Goal: Transaction & Acquisition: Obtain resource

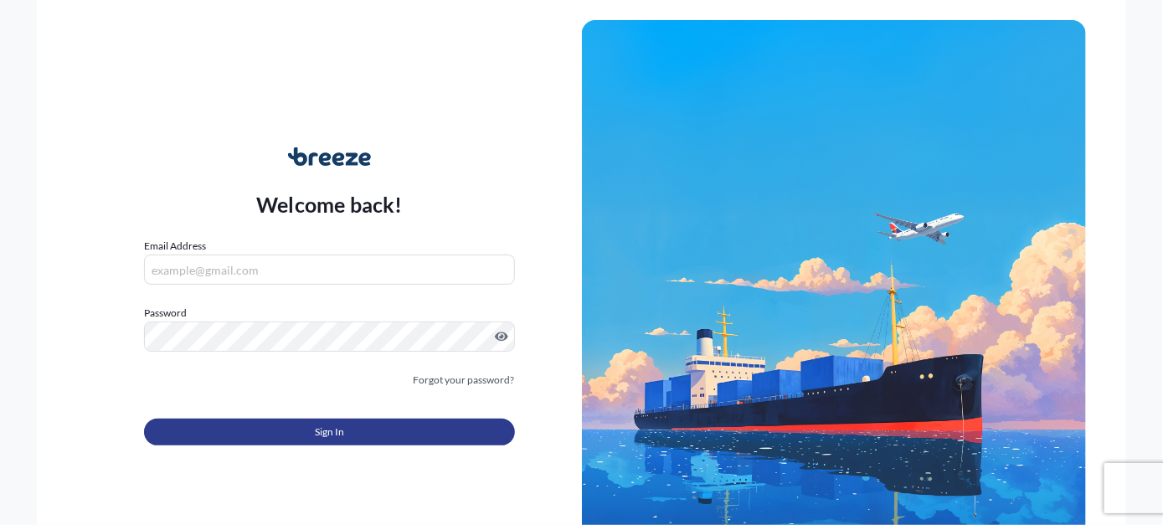
type input "[EMAIL_ADDRESS][PERSON_NAME][DOMAIN_NAME]"
click at [310, 435] on button "Sign In" at bounding box center [329, 432] width 370 height 27
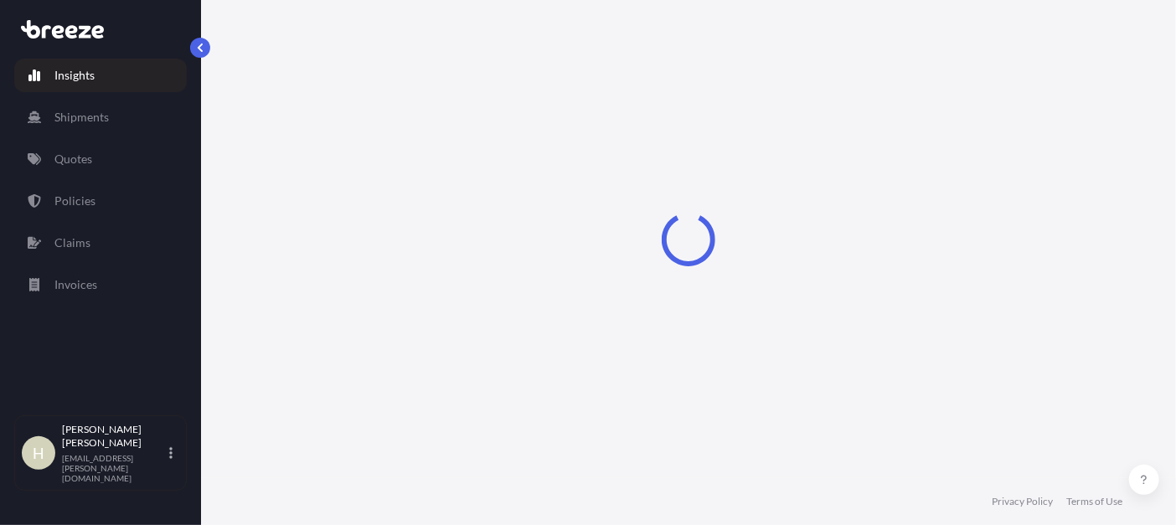
select select "2025"
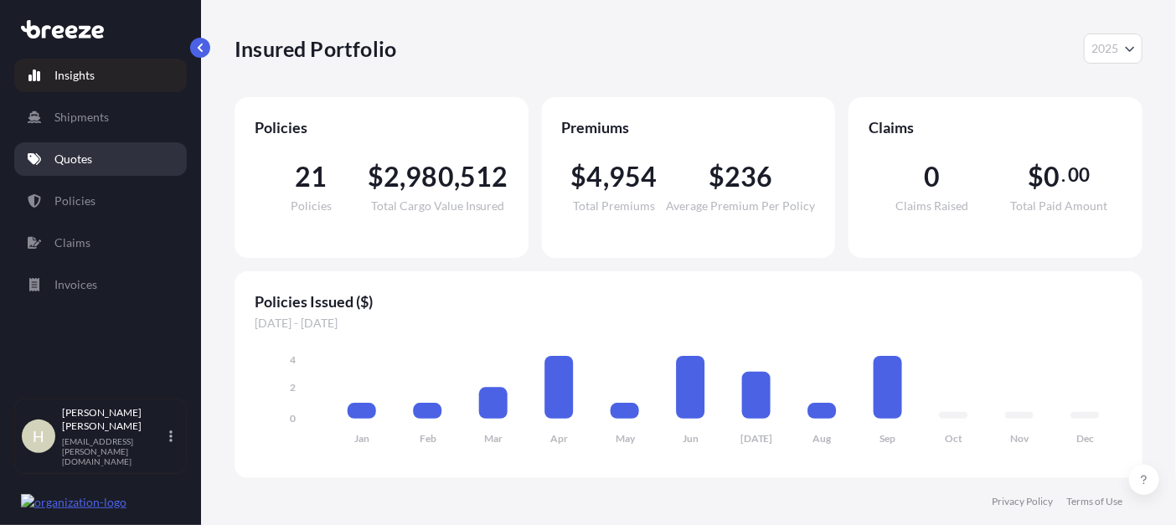
click at [167, 162] on link "Quotes" at bounding box center [100, 158] width 172 height 33
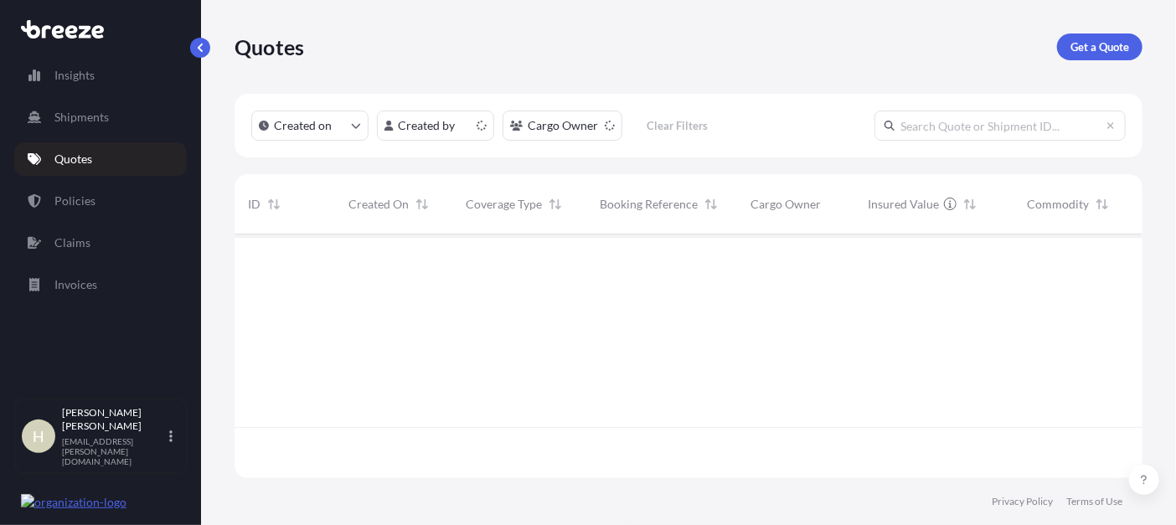
scroll to position [239, 895]
click at [1089, 53] on p "Get a Quote" at bounding box center [1099, 47] width 59 height 17
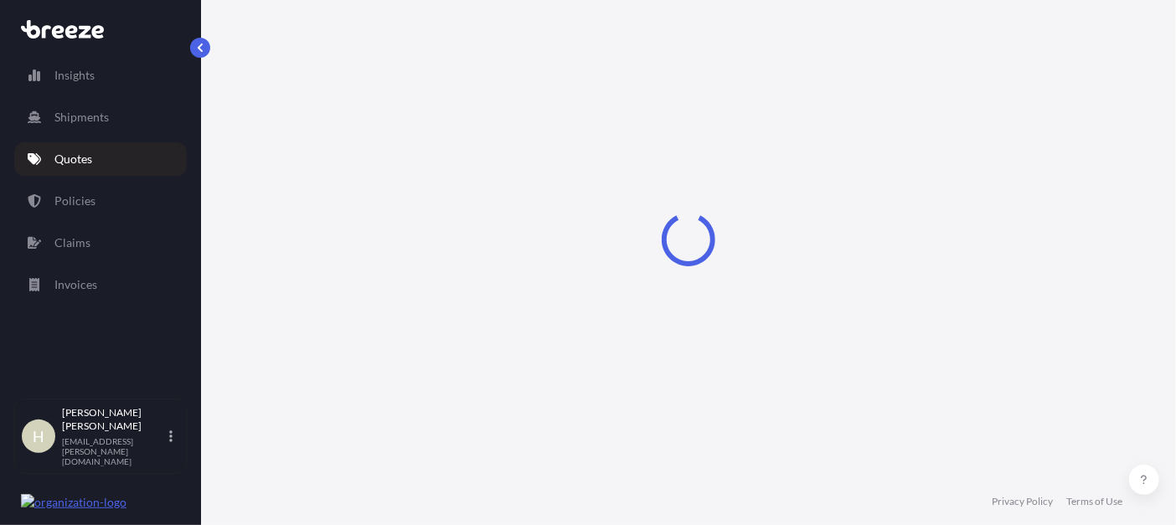
select select "Road"
select select "Sea"
select select "1"
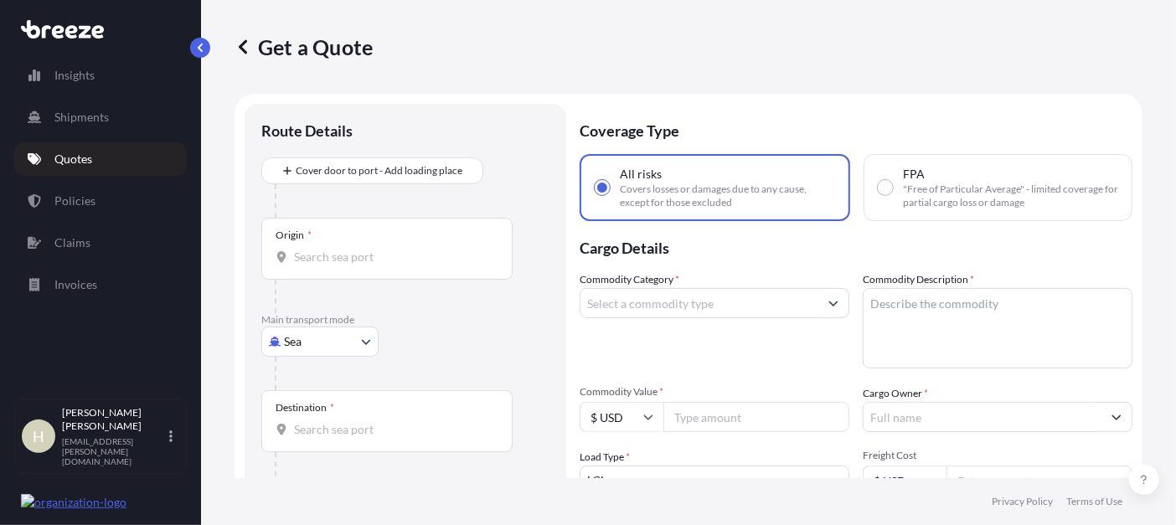
scroll to position [26, 0]
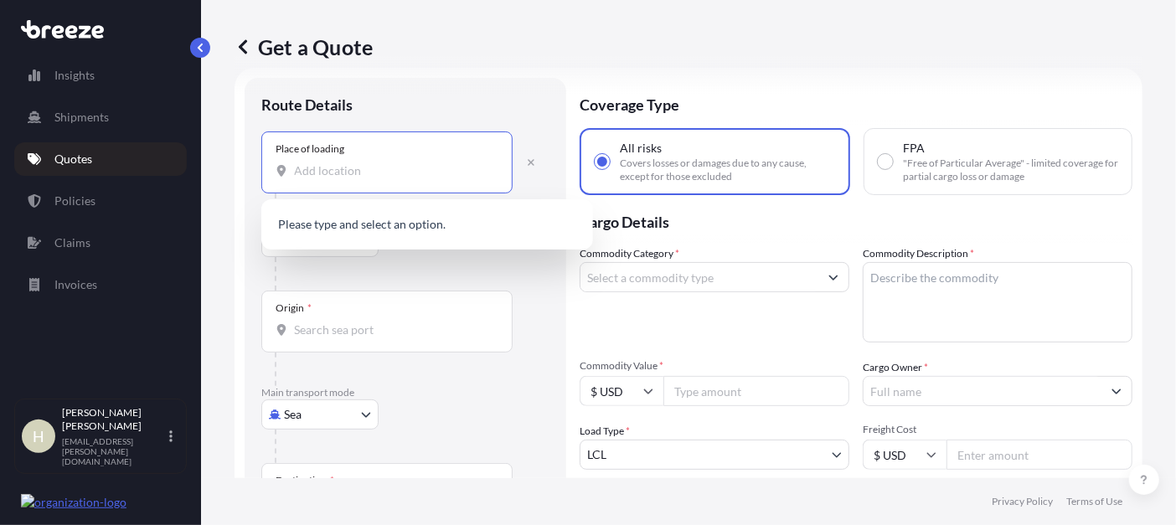
click at [377, 173] on input "Place of loading" at bounding box center [393, 170] width 198 height 17
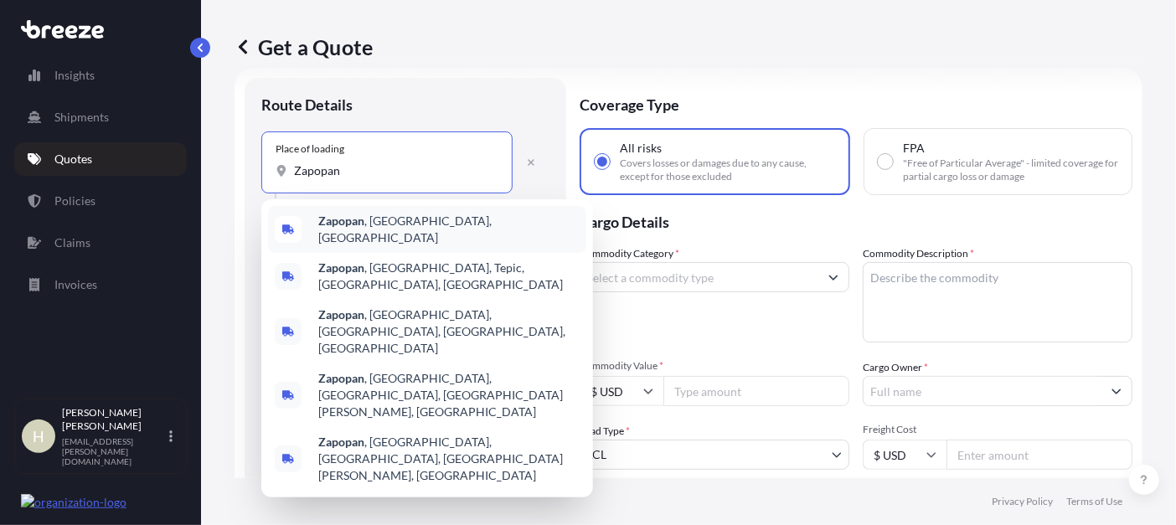
click at [389, 229] on span "[GEOGRAPHIC_DATA] , [GEOGRAPHIC_DATA], [GEOGRAPHIC_DATA]" at bounding box center [448, 229] width 261 height 33
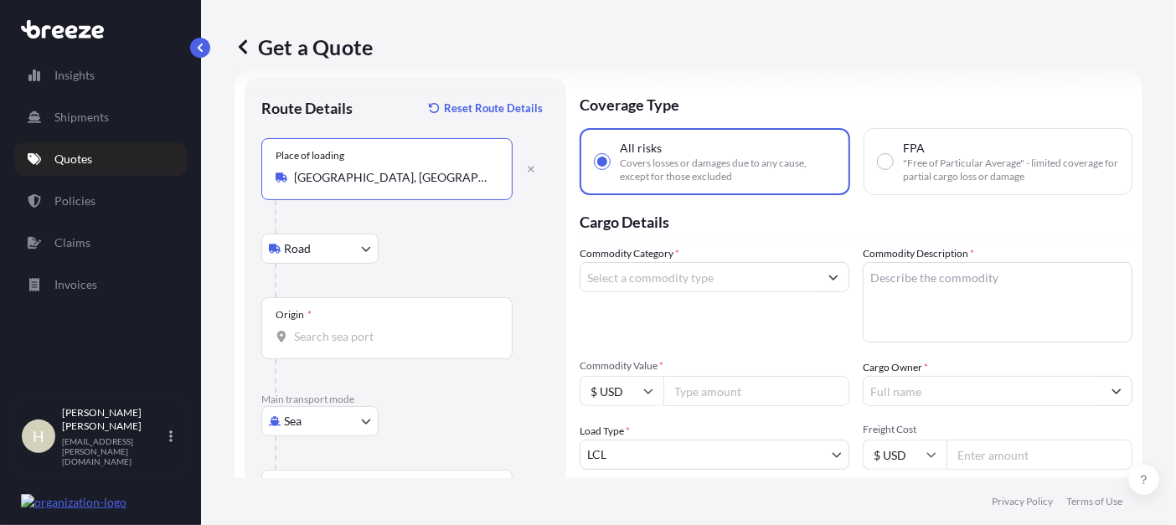
type input "[GEOGRAPHIC_DATA], [GEOGRAPHIC_DATA], [GEOGRAPHIC_DATA]"
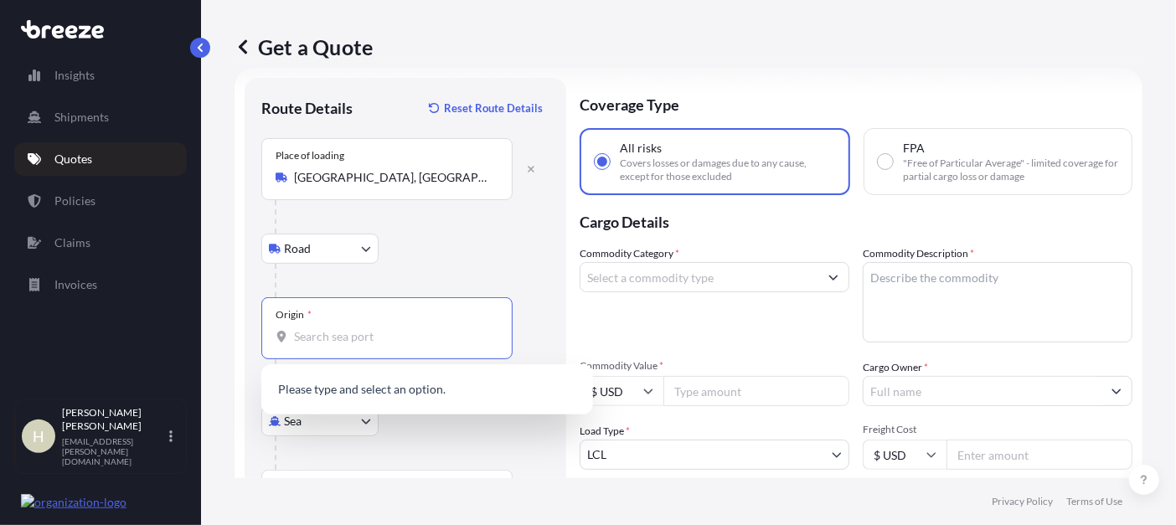
click at [348, 337] on input "Origin *" at bounding box center [393, 336] width 198 height 17
click at [364, 337] on input "Origin * Please select an origin" at bounding box center [393, 336] width 198 height 17
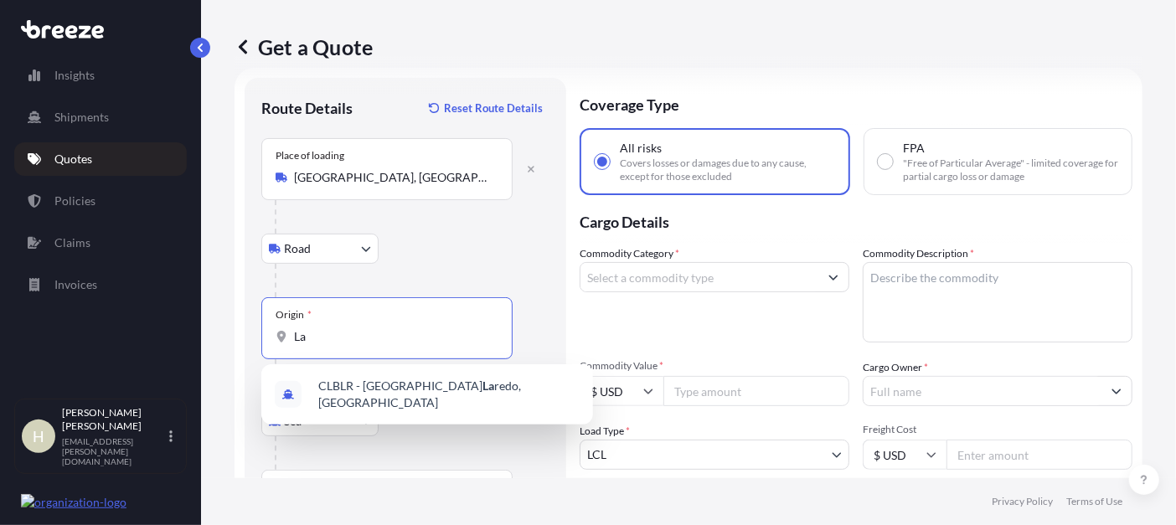
type input "L"
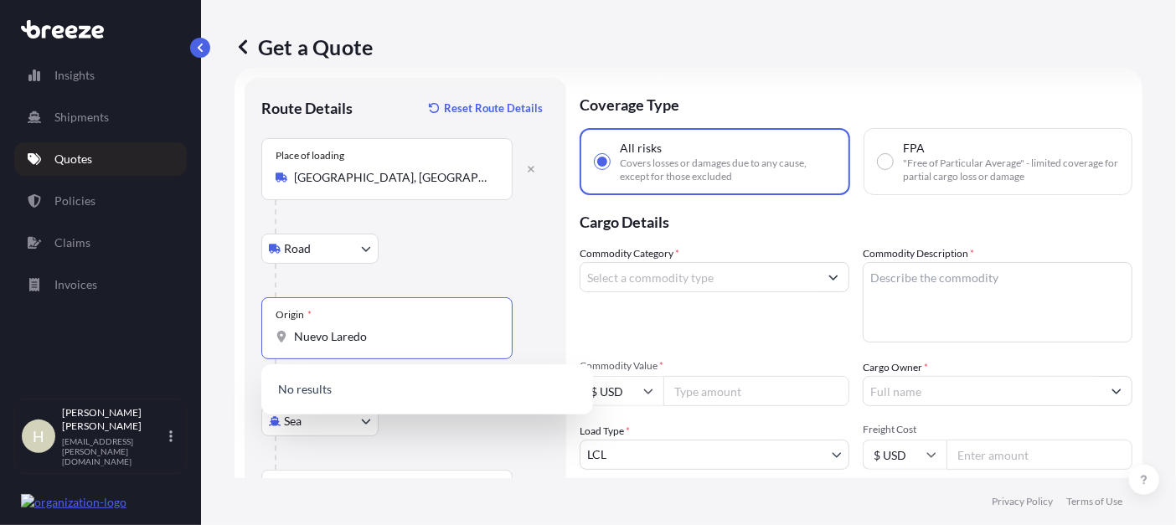
click at [390, 341] on input "Nuevo Laredo" at bounding box center [393, 336] width 198 height 17
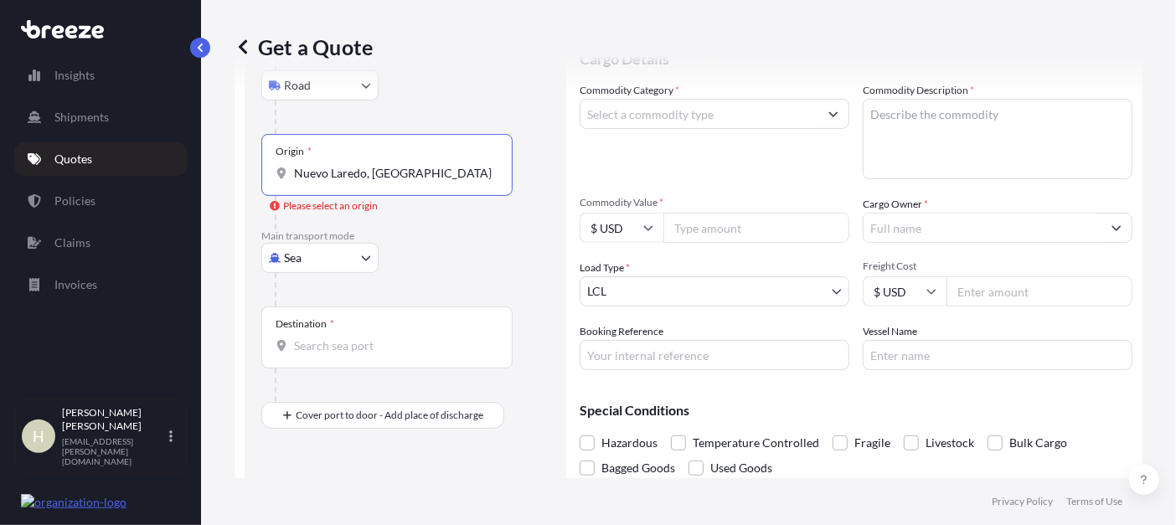
scroll to position [234, 0]
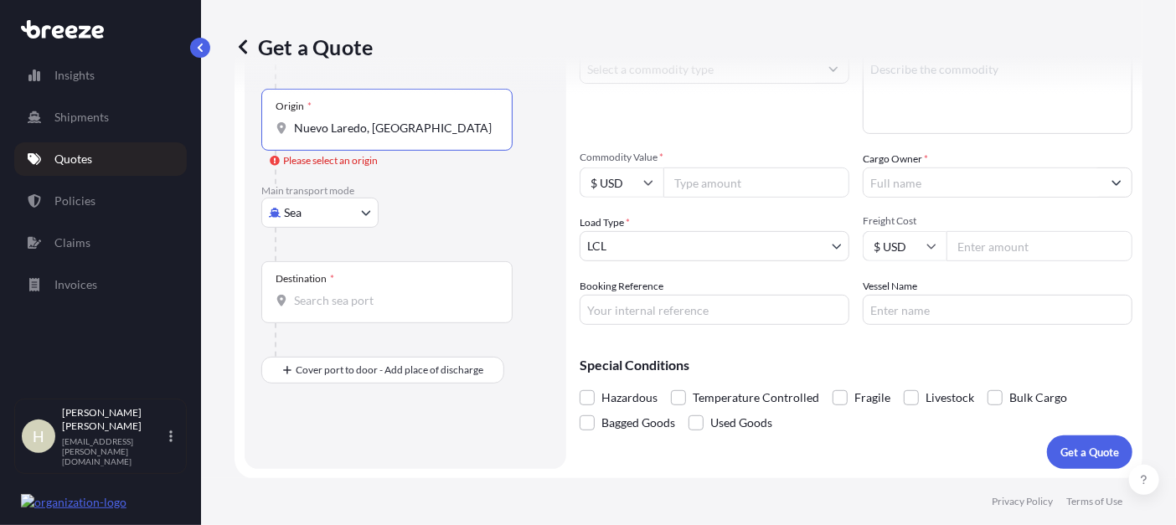
type input "Nuevo Laredo, [GEOGRAPHIC_DATA]"
click at [358, 212] on body "Insights Shipments Quotes Policies Claims Invoices H [PERSON_NAME] [EMAIL_ADDRE…" at bounding box center [588, 262] width 1176 height 525
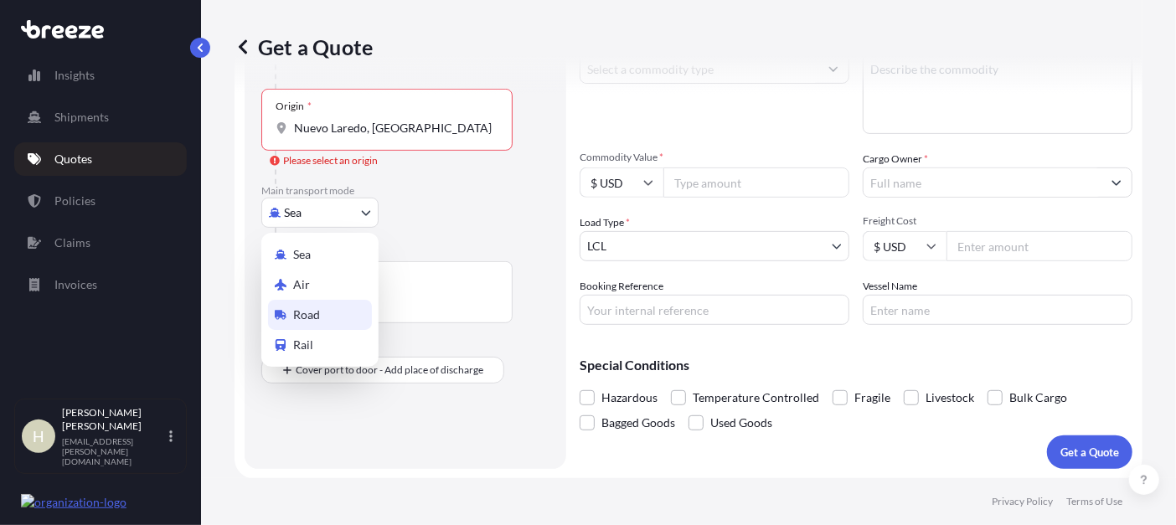
click at [317, 310] on span "Road" at bounding box center [306, 314] width 27 height 17
select select "Road"
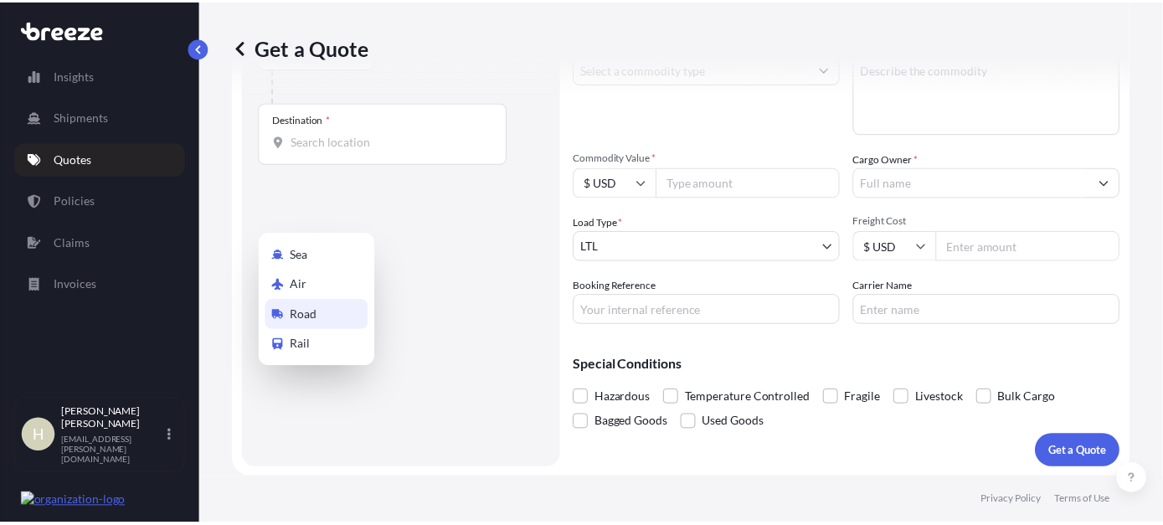
scroll to position [75, 0]
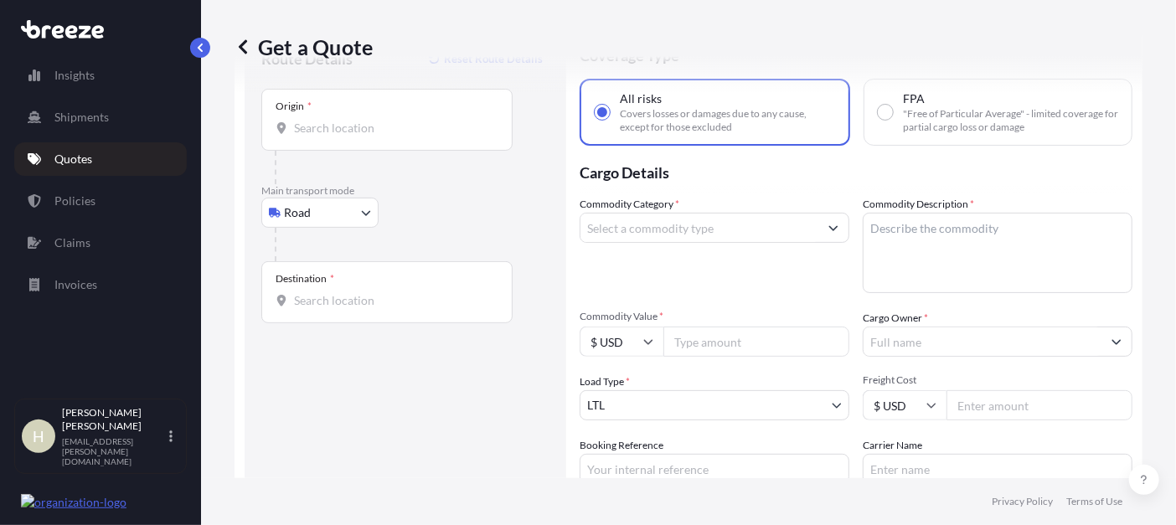
click at [354, 137] on div "Origin *" at bounding box center [386, 120] width 251 height 62
click at [354, 136] on input "Origin *" at bounding box center [393, 128] width 198 height 17
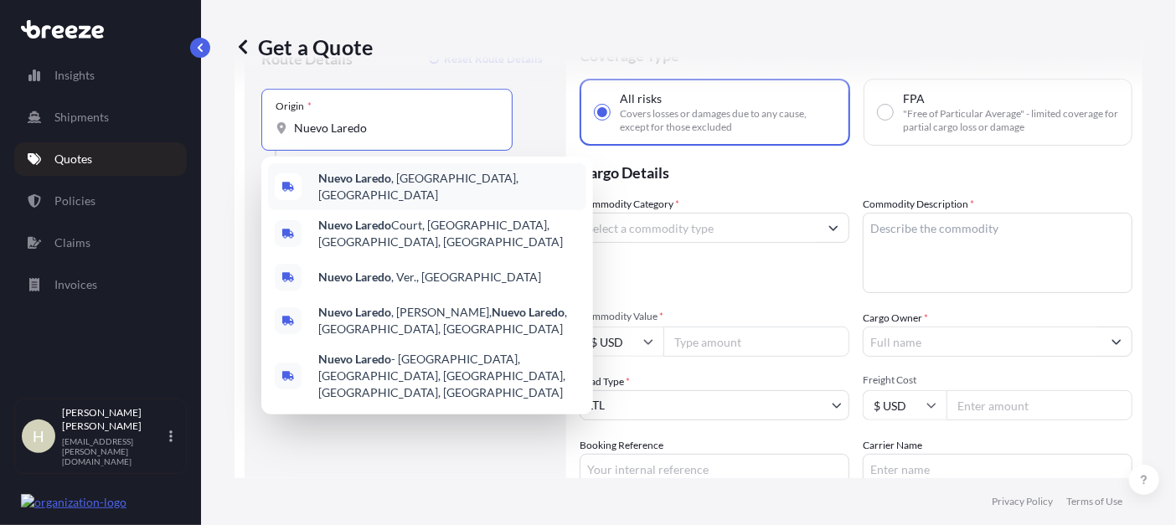
click at [357, 179] on b "Nuevo Laredo" at bounding box center [354, 178] width 73 height 14
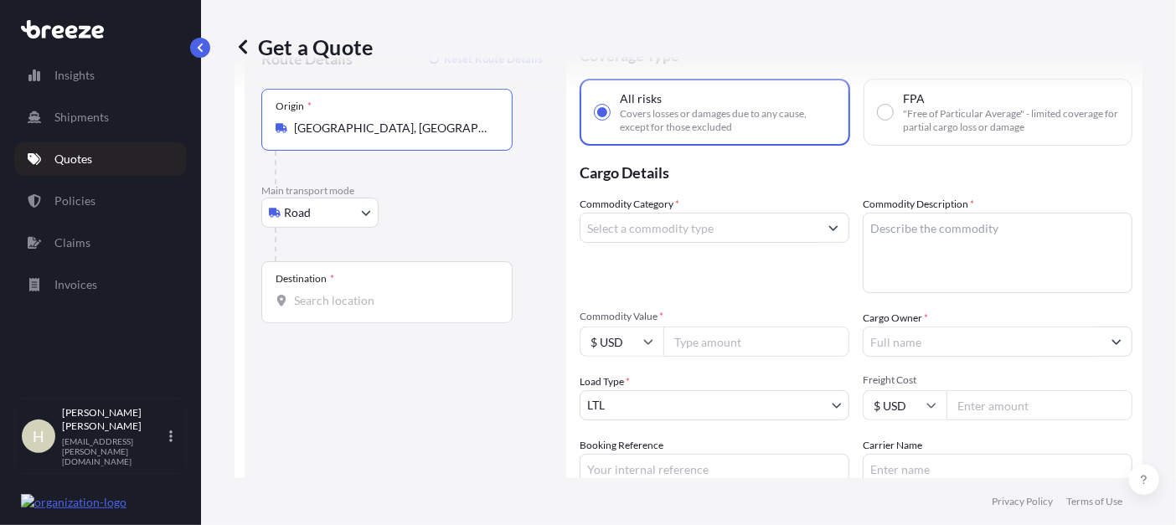
type input "[GEOGRAPHIC_DATA], [GEOGRAPHIC_DATA], [GEOGRAPHIC_DATA]"
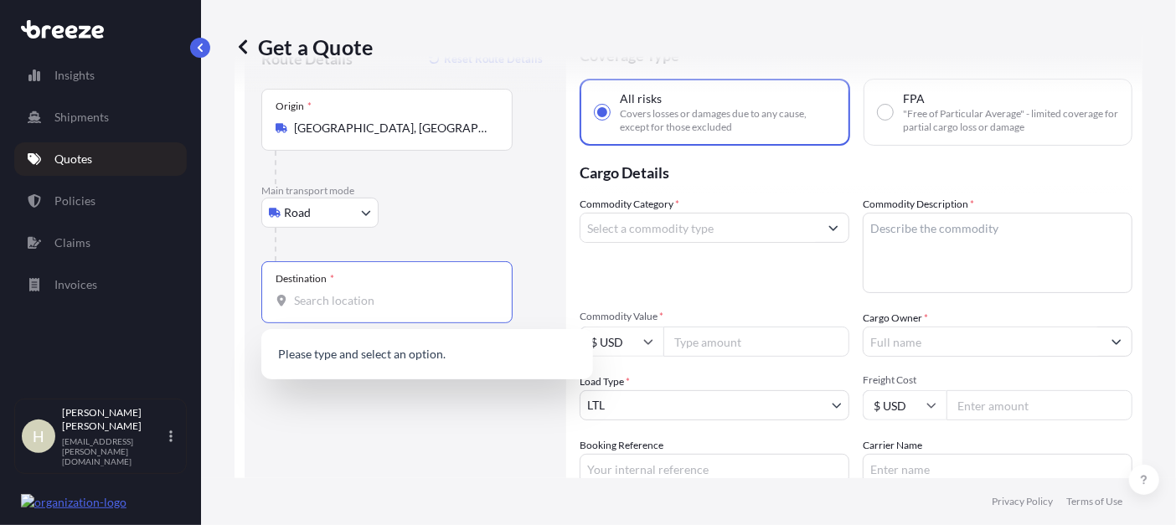
click at [323, 299] on input "Destination *" at bounding box center [393, 300] width 198 height 17
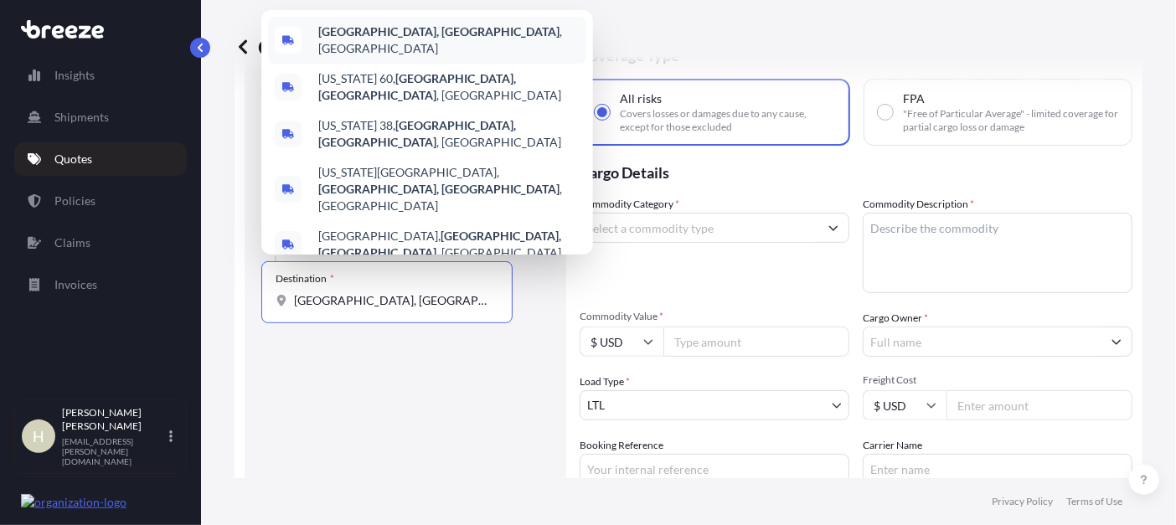
click at [424, 64] on div "[GEOGRAPHIC_DATA], [GEOGRAPHIC_DATA] , [GEOGRAPHIC_DATA]" at bounding box center [427, 40] width 318 height 47
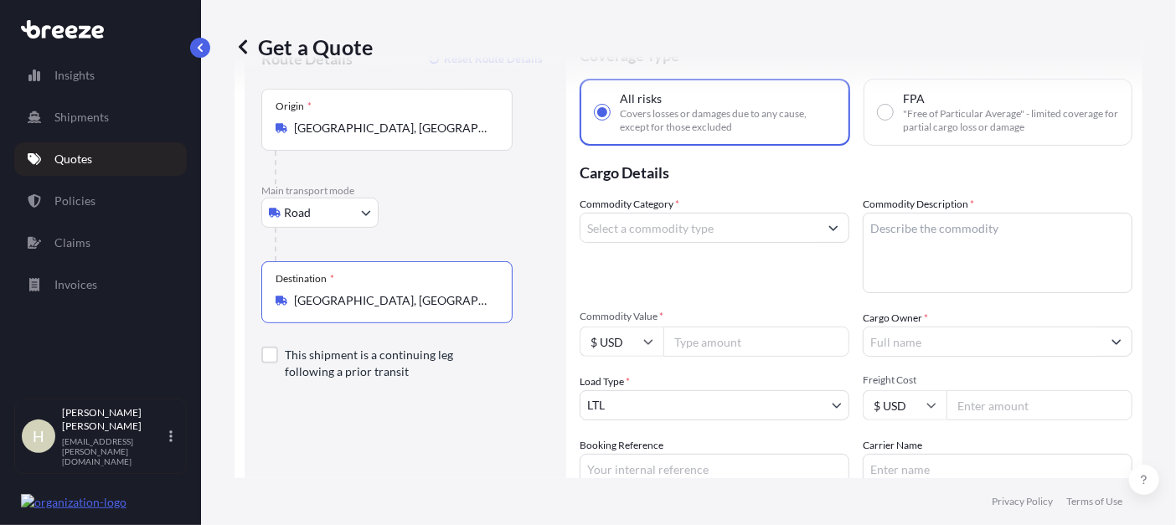
type input "[GEOGRAPHIC_DATA], [GEOGRAPHIC_DATA], [GEOGRAPHIC_DATA]"
click at [687, 340] on input "Commodity Value *" at bounding box center [756, 342] width 186 height 30
type input "5000"
click at [702, 231] on input "Commodity Category *" at bounding box center [699, 228] width 238 height 30
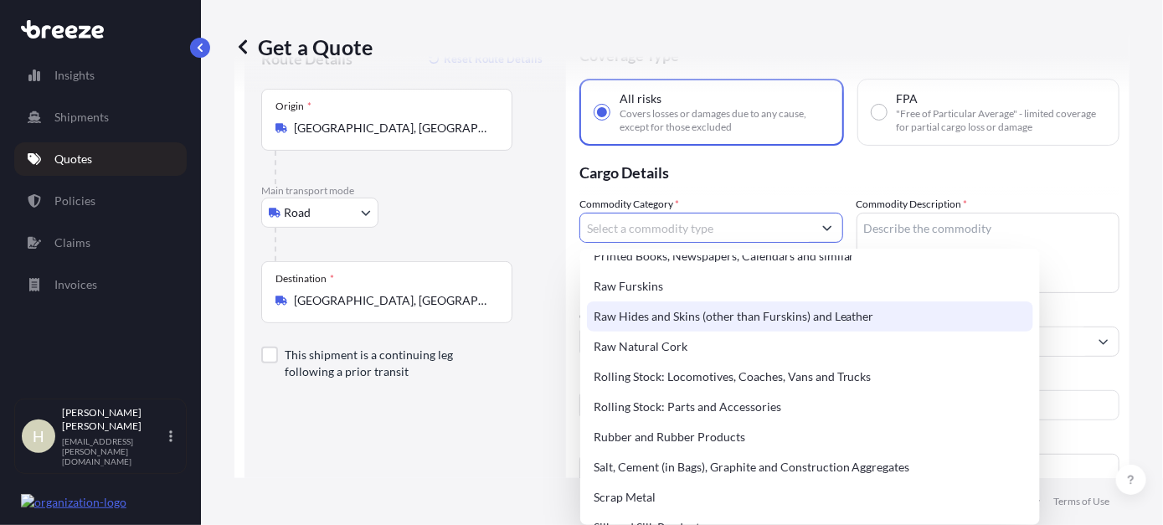
scroll to position [3349, 0]
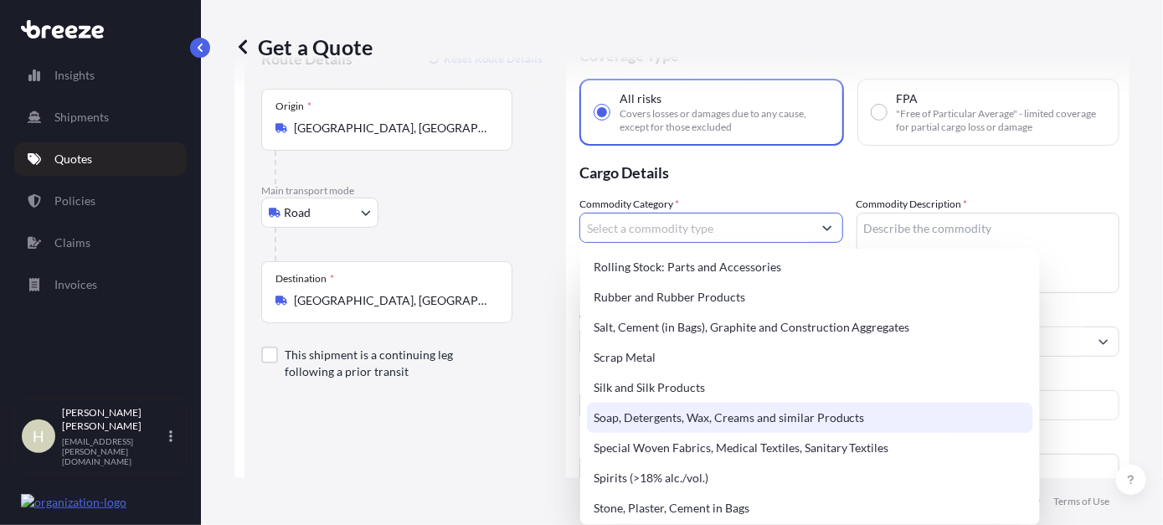
click at [816, 419] on div "Soap, Detergents, Wax, Creams and similar Products" at bounding box center [810, 418] width 446 height 30
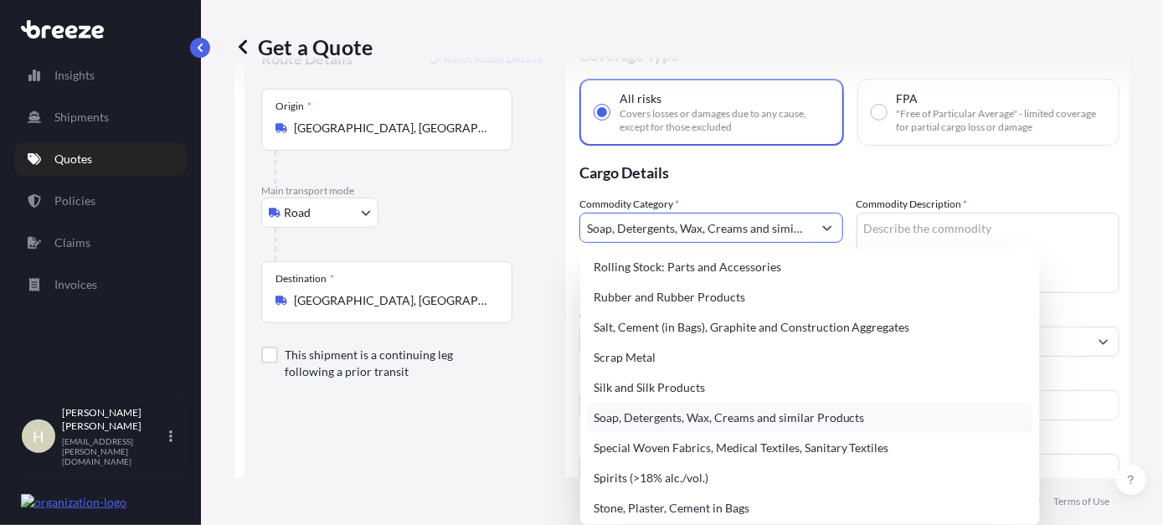
type input "Soap, Detergents, Wax, Creams and similar Products"
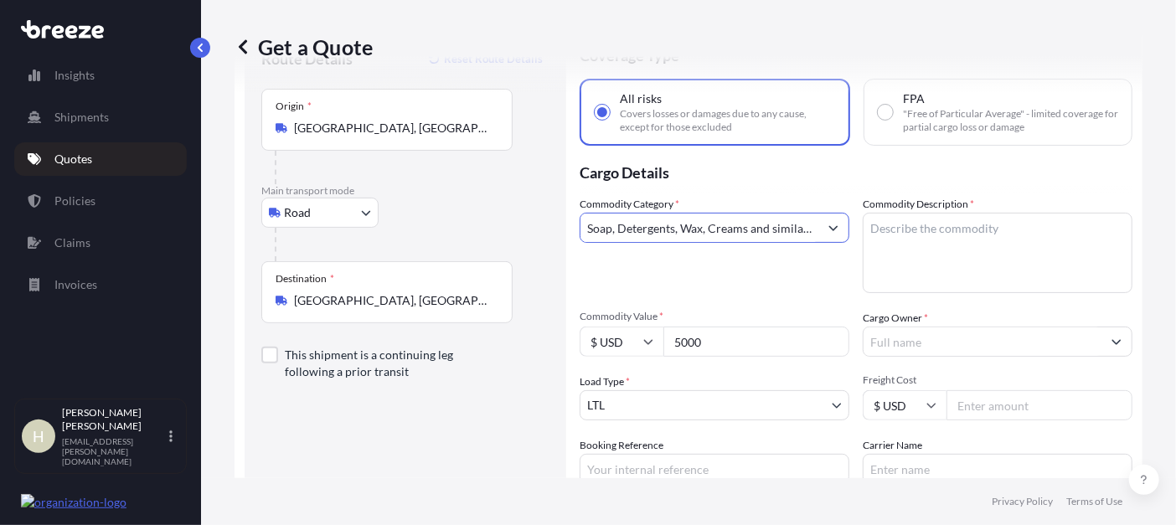
click at [896, 250] on textarea "Commodity Description *" at bounding box center [997, 253] width 270 height 80
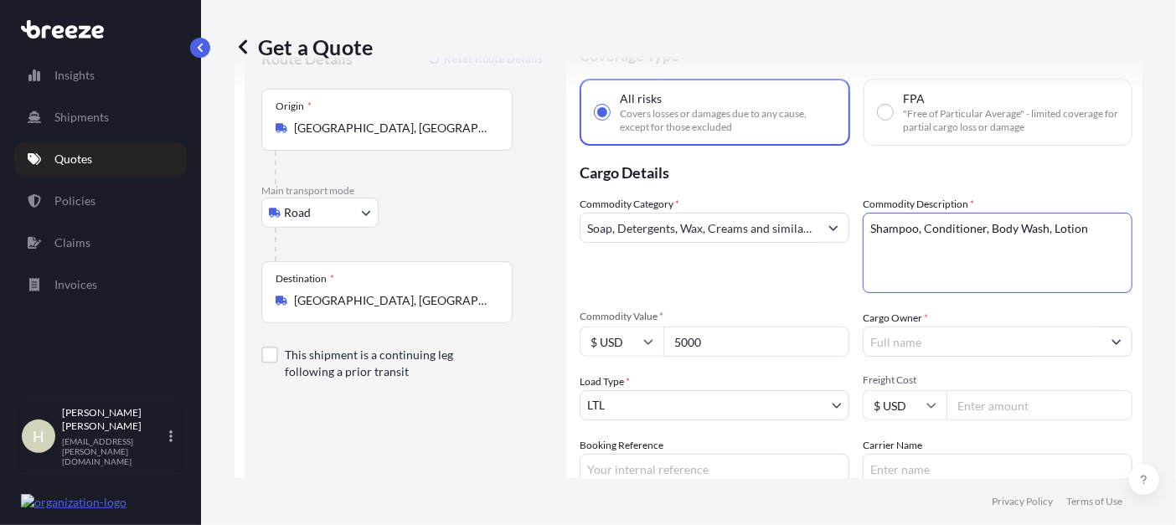
type textarea "Shampoo, Conditioner, Body Wash, Lotion"
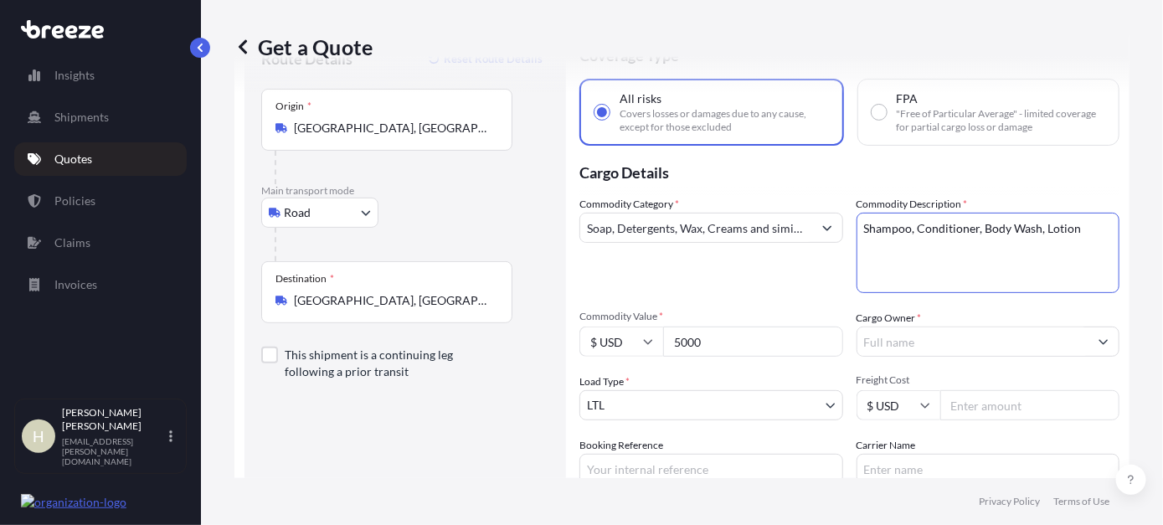
click at [929, 341] on input "Cargo Owner *" at bounding box center [973, 342] width 232 height 30
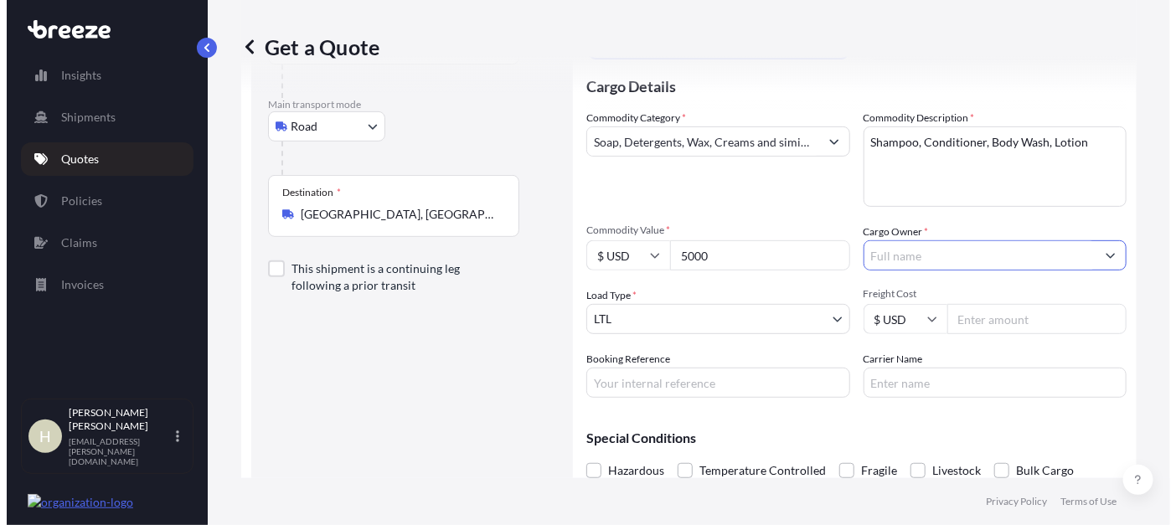
scroll to position [215, 0]
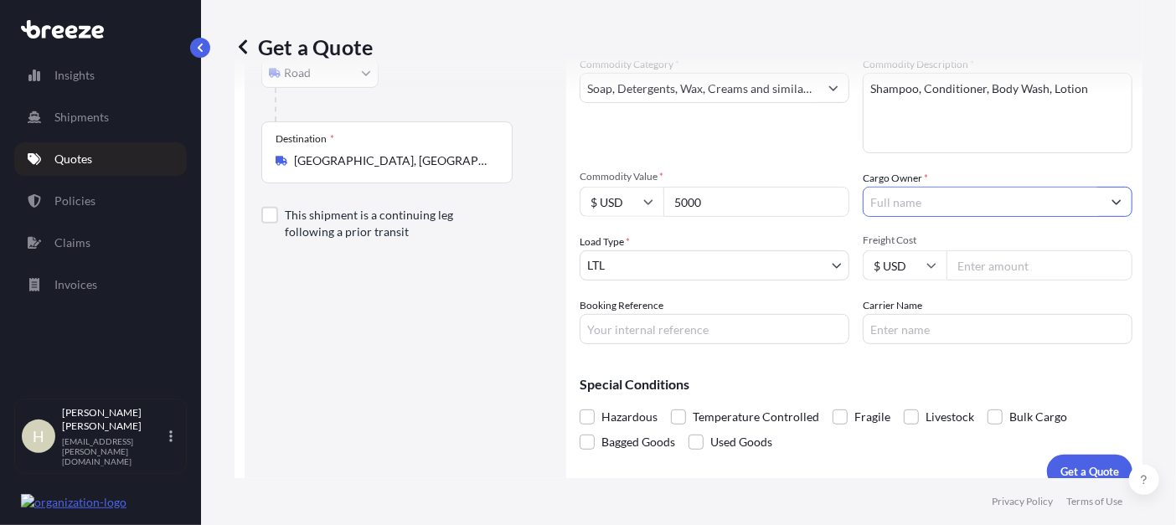
click at [909, 201] on input "Cargo Owner *" at bounding box center [982, 202] width 238 height 30
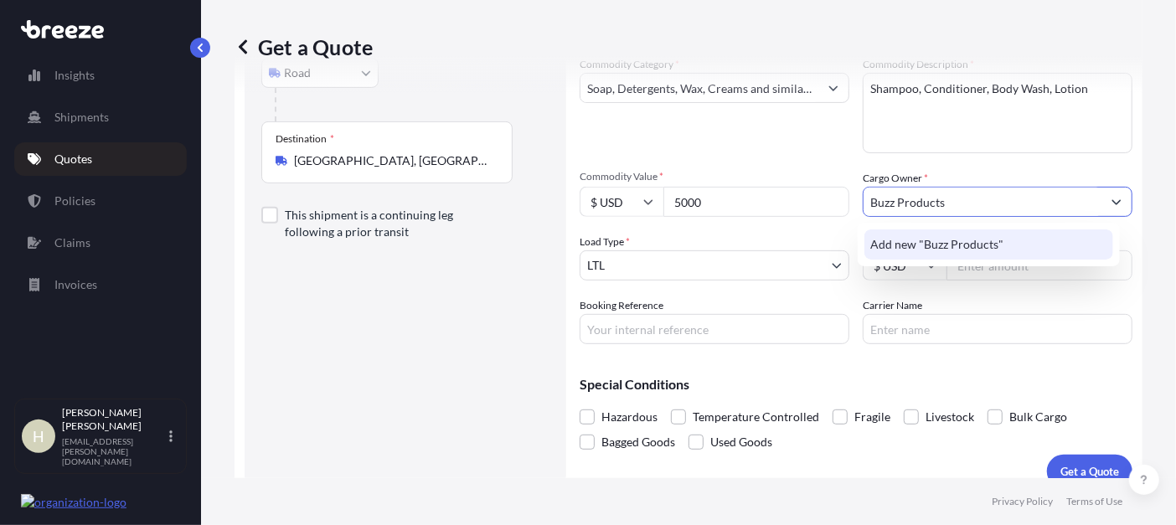
click at [970, 244] on span "Add new "Buzz Products"" at bounding box center [937, 244] width 133 height 17
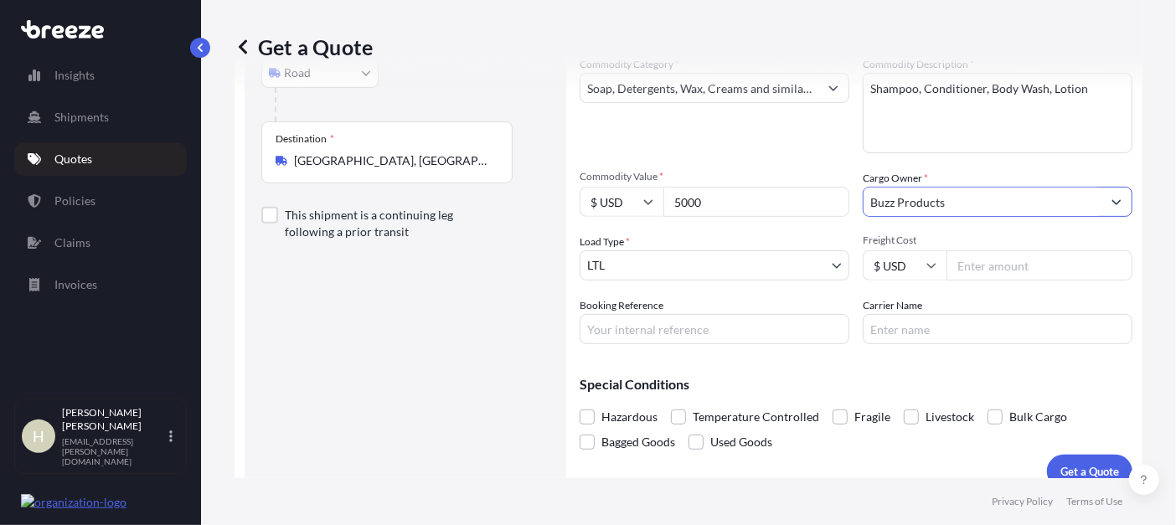
type input "Buzz Products"
click at [969, 268] on input "Freight Cost" at bounding box center [1039, 265] width 186 height 30
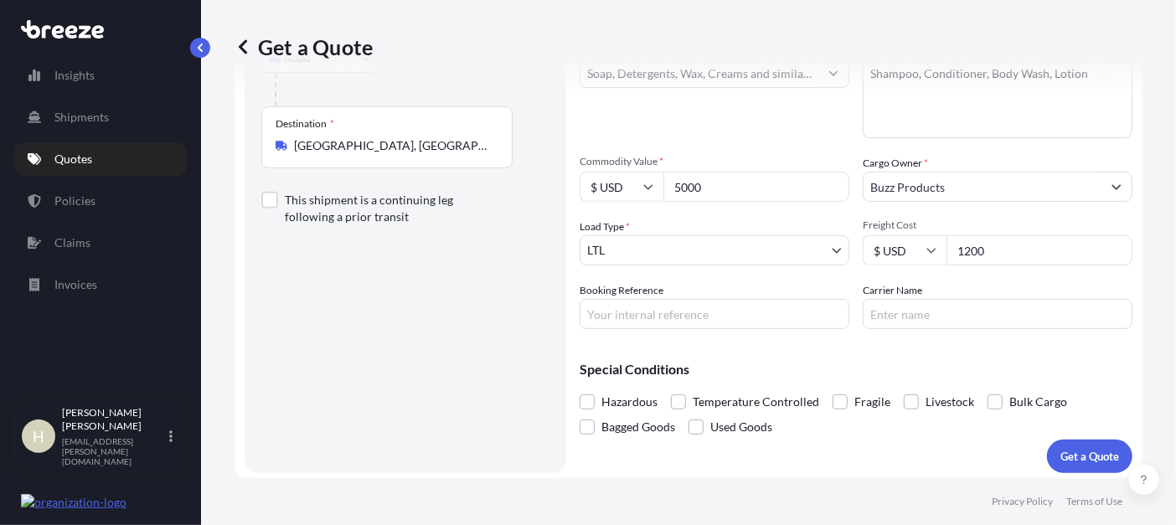
scroll to position [234, 0]
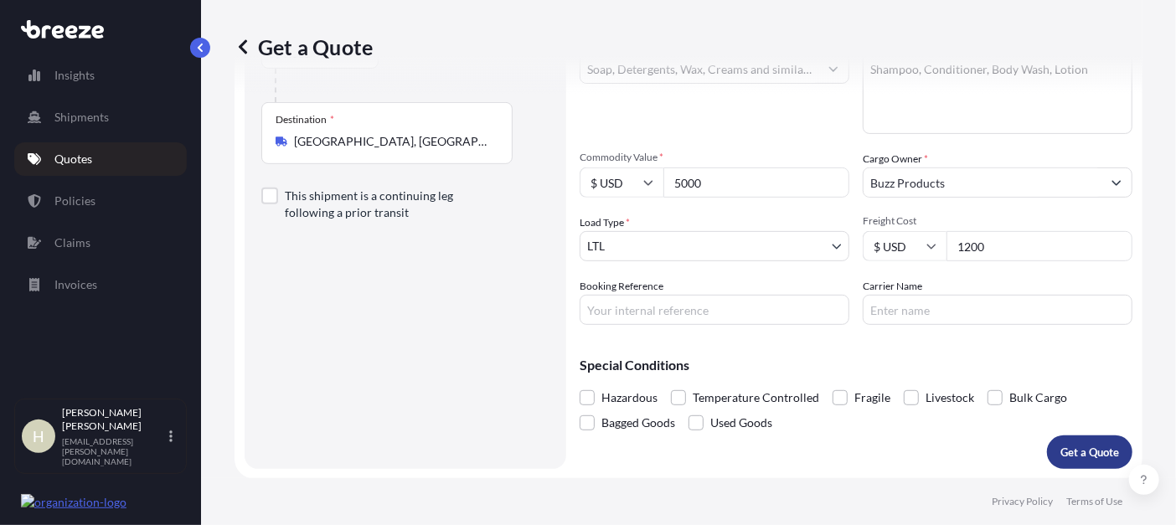
type input "1200"
click at [1060, 456] on p "Get a Quote" at bounding box center [1089, 452] width 59 height 17
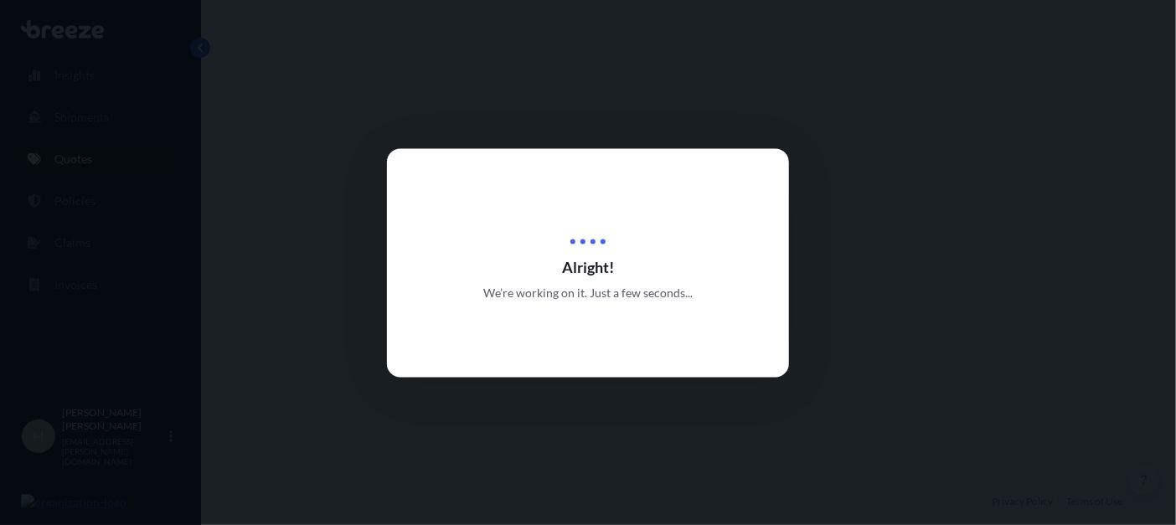
select select "Road"
select select "1"
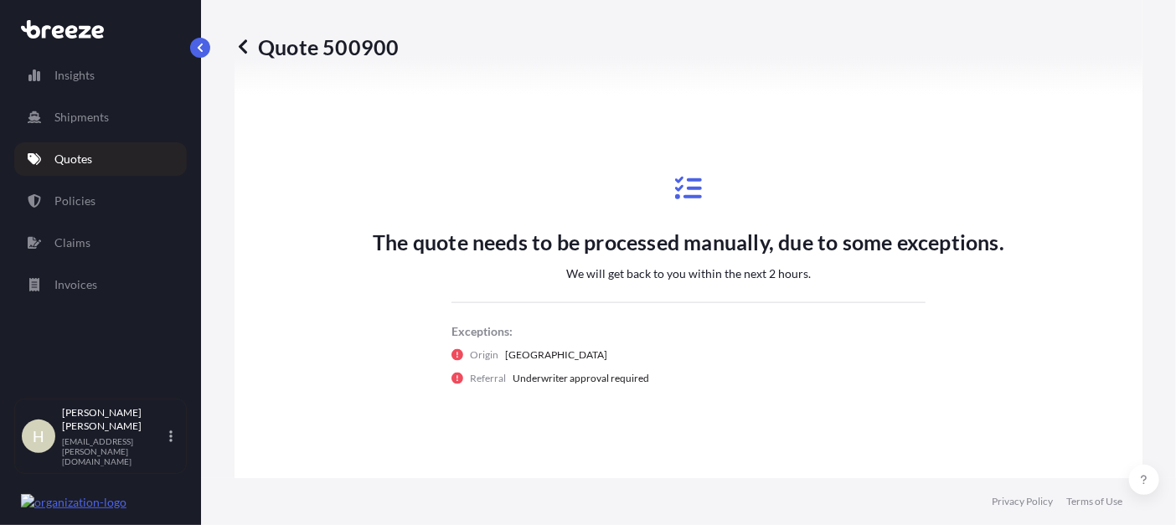
scroll to position [924, 0]
